Goal: Information Seeking & Learning: Find specific fact

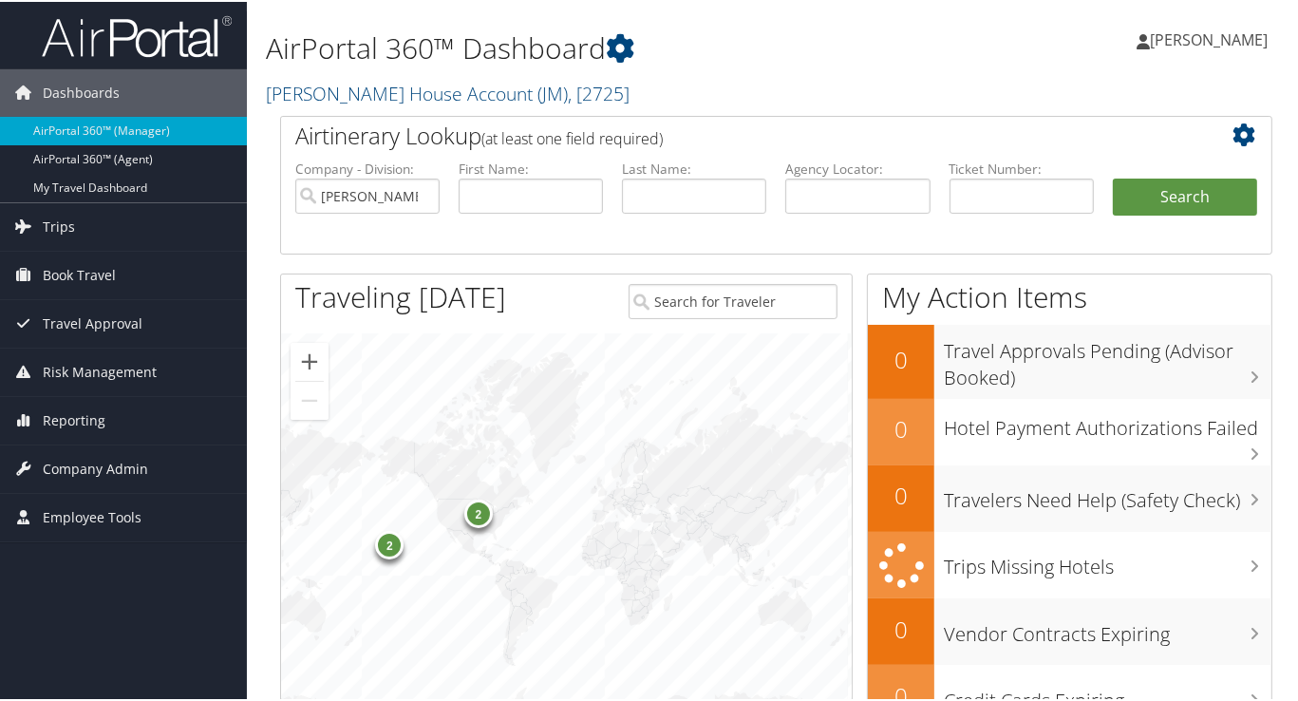
click at [477, 513] on div "2" at bounding box center [477, 511] width 28 height 28
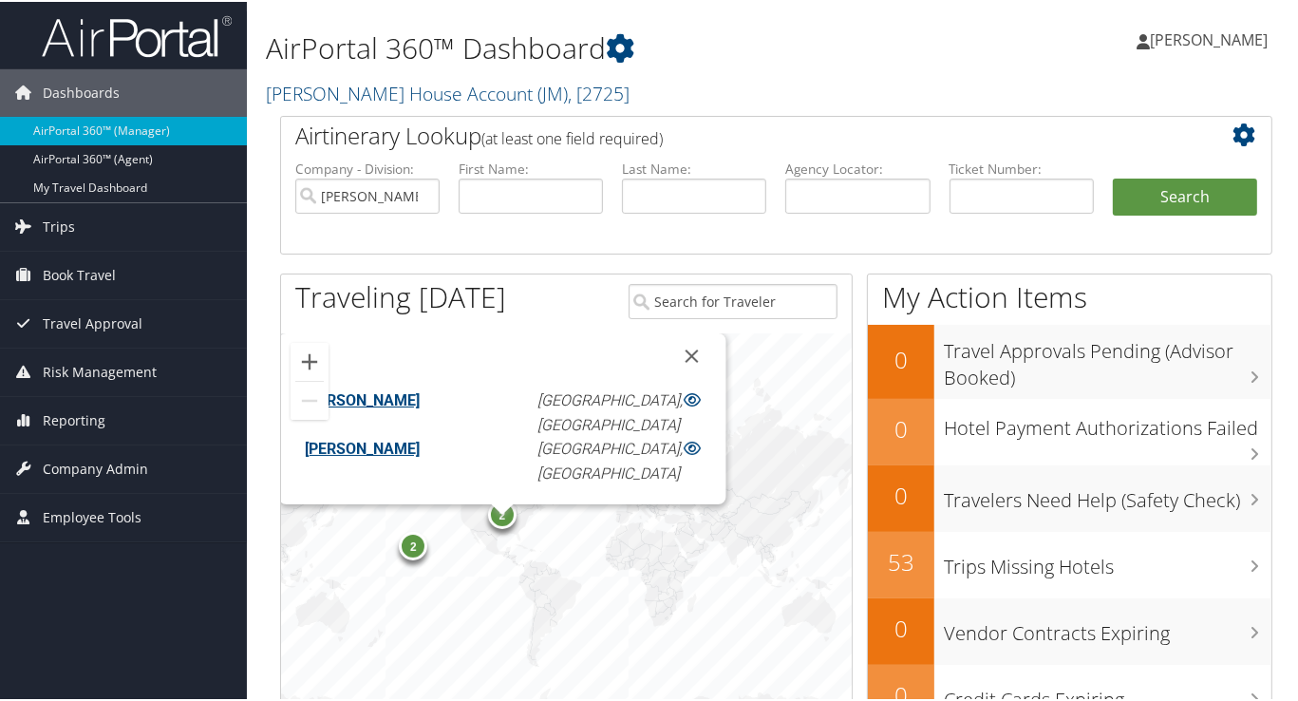
click at [410, 534] on div "2" at bounding box center [413, 544] width 28 height 28
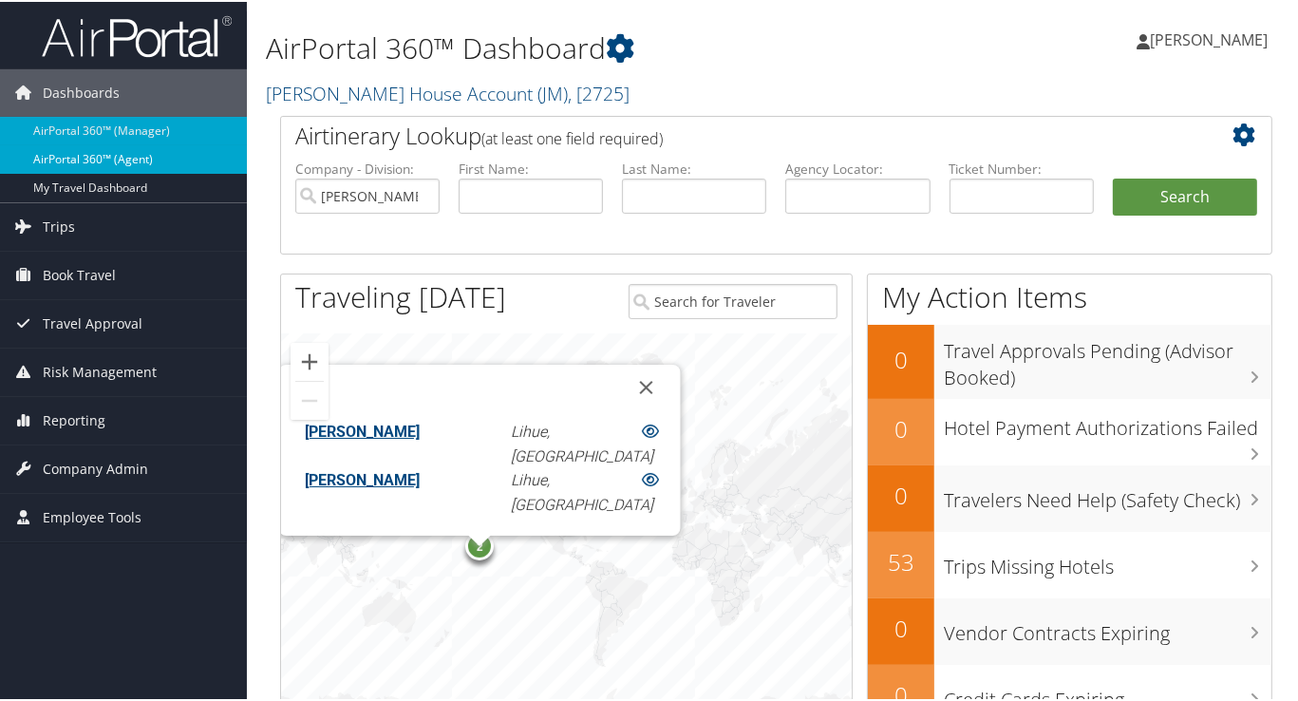
click at [128, 153] on link "AirPortal 360™ (Agent)" at bounding box center [123, 157] width 247 height 28
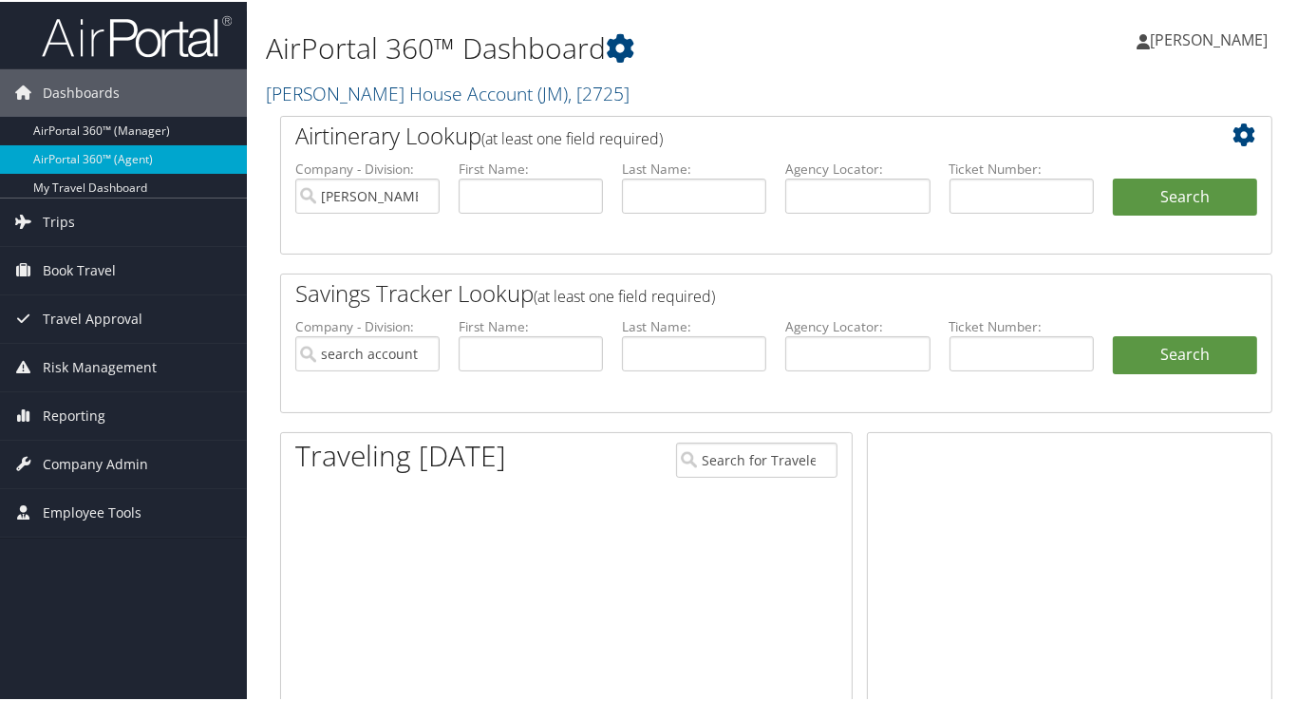
type input "[PERSON_NAME] House Account"
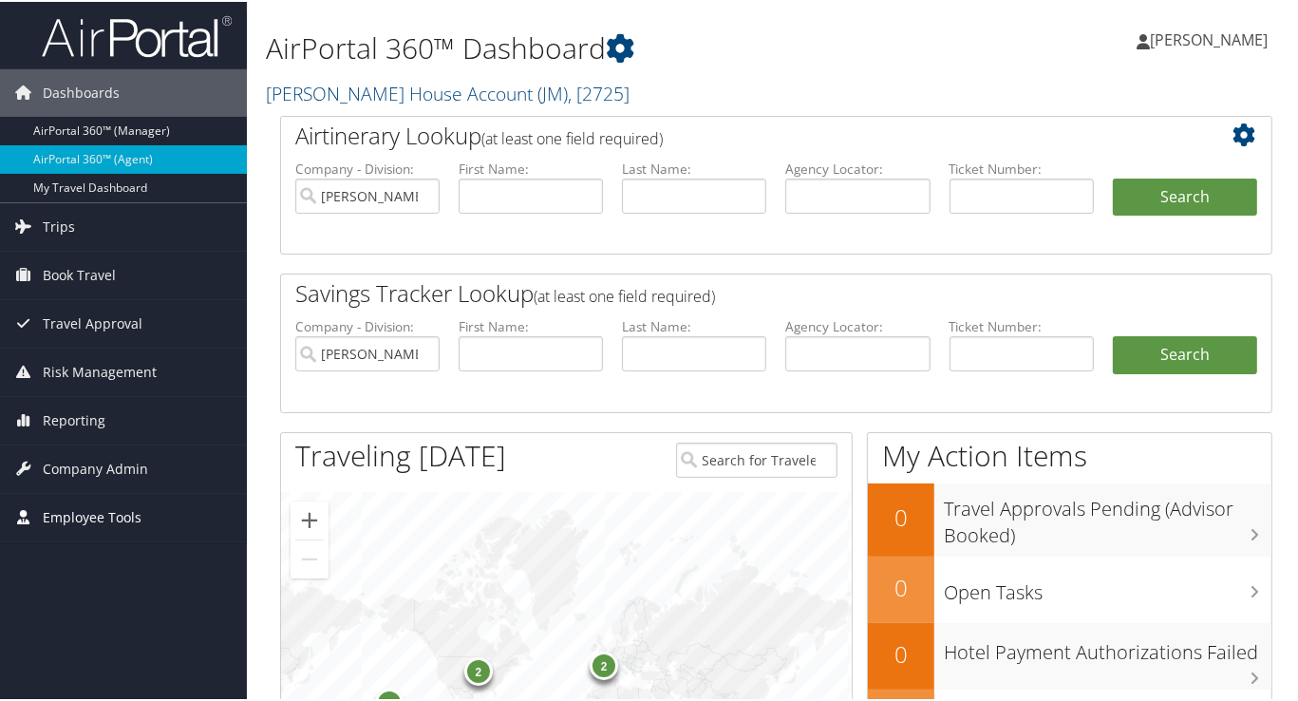
click at [120, 514] on span "Employee Tools" at bounding box center [92, 515] width 99 height 47
click at [605, 663] on div "2" at bounding box center [603, 663] width 28 height 28
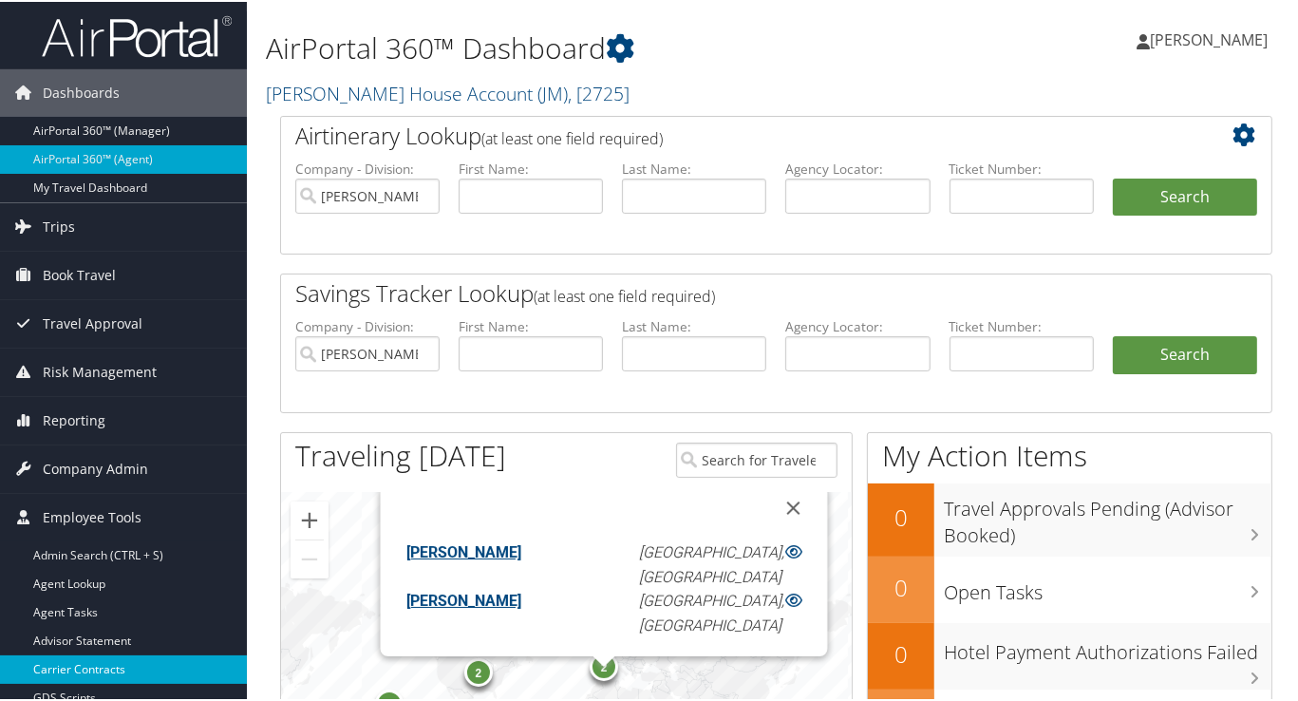
click at [119, 664] on link "Carrier Contracts" at bounding box center [123, 667] width 247 height 28
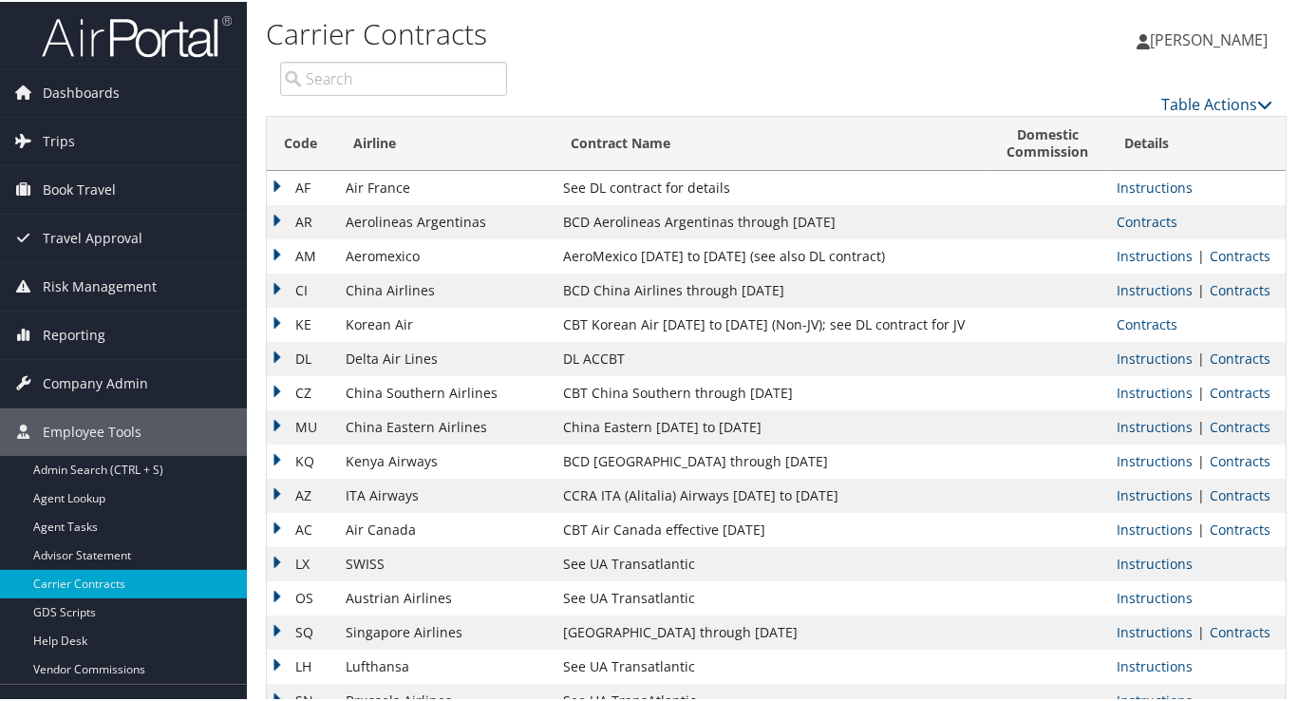
click at [375, 73] on input "search" at bounding box center [393, 77] width 227 height 34
type input "e"
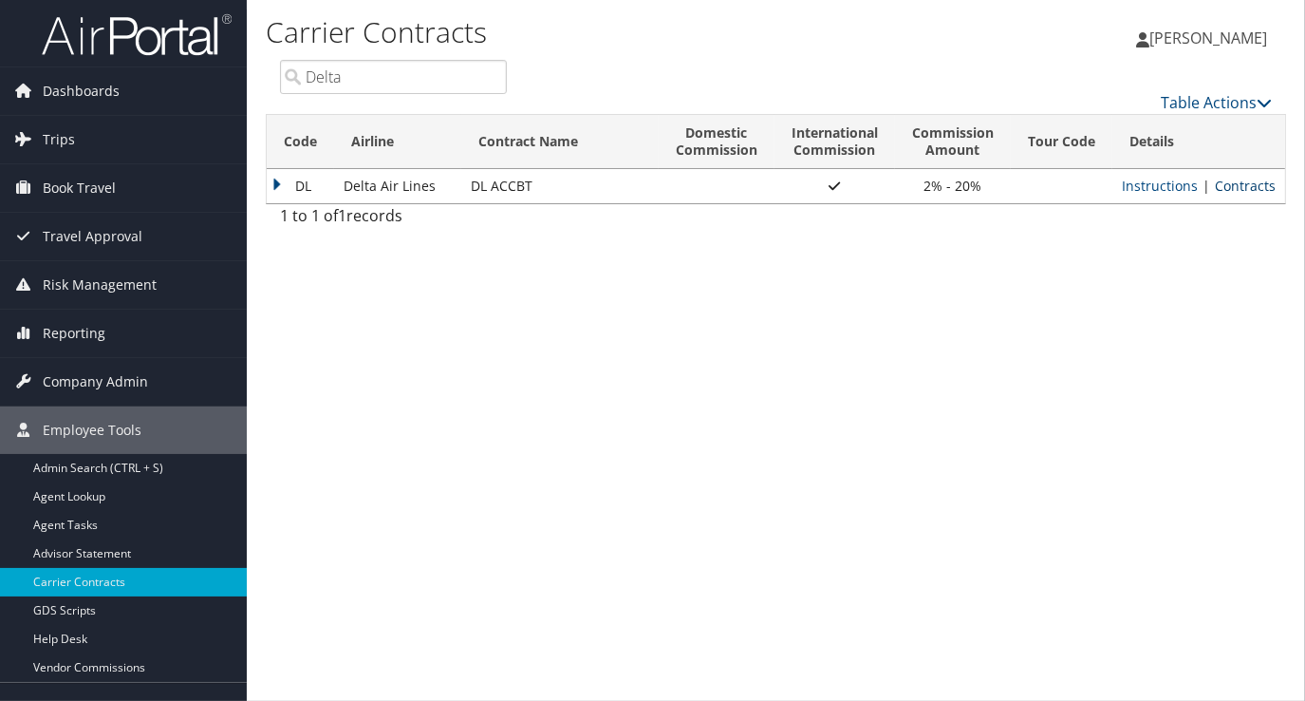
type input "Delta"
click at [1232, 182] on link "Contracts" at bounding box center [1245, 186] width 61 height 18
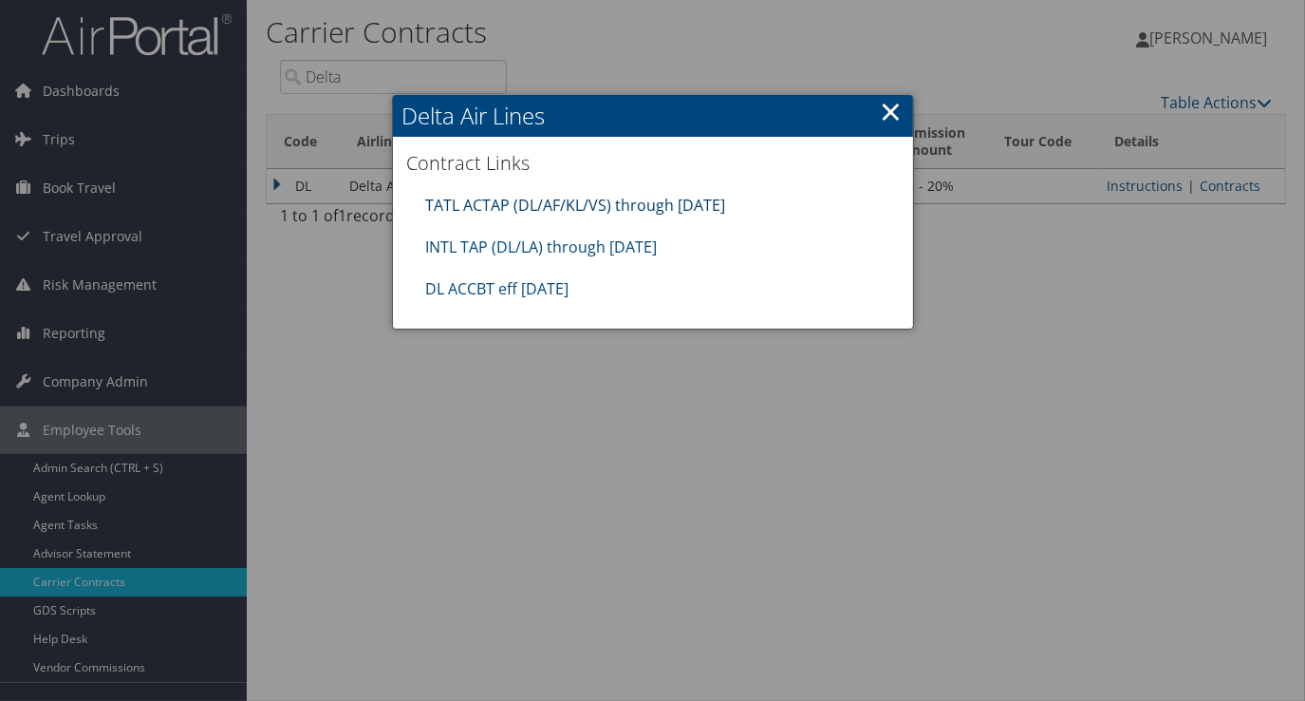
click at [566, 199] on link "TATL ACTAP (DL/AF/KL/VS) through 06.30.26" at bounding box center [576, 205] width 300 height 21
click at [501, 243] on link "INTL TAP (DL/LA) through 1.31.26" at bounding box center [542, 246] width 232 height 21
click at [585, 246] on link "INTL TAP (DL/LA) through 1.31.26" at bounding box center [542, 246] width 232 height 21
